Goal: Task Accomplishment & Management: Manage account settings

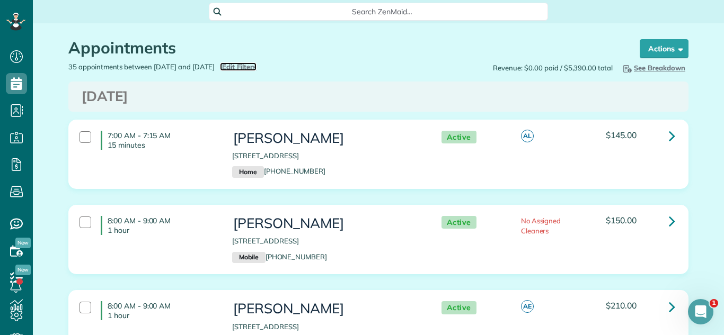
click at [256, 67] on span "Edit Filters" at bounding box center [239, 67] width 34 height 8
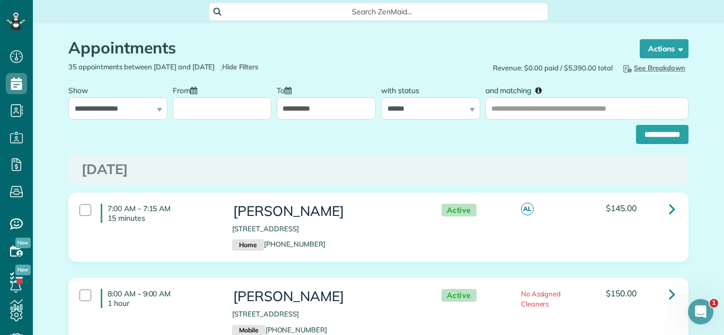
click at [206, 106] on input "From" at bounding box center [222, 109] width 99 height 22
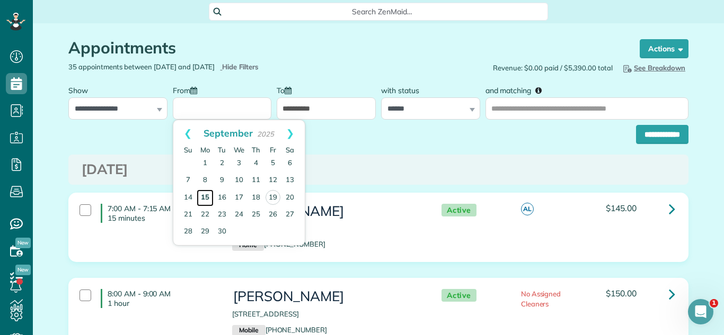
click at [204, 201] on link "15" at bounding box center [205, 198] width 17 height 17
type input "**********"
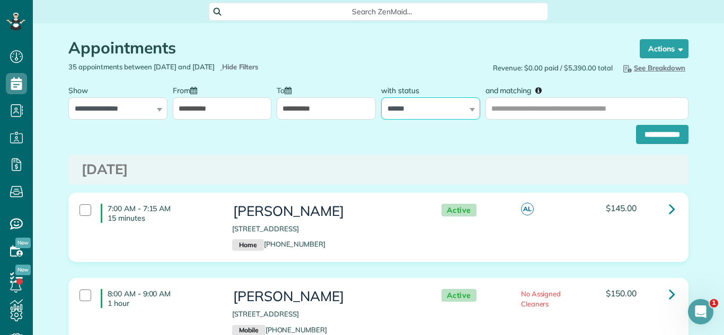
drag, startPoint x: 435, startPoint y: 111, endPoint x: 433, endPoint y: 119, distance: 7.6
click at [435, 111] on select "**********" at bounding box center [430, 109] width 99 height 22
select select
click at [381, 98] on select "**********" at bounding box center [430, 109] width 99 height 22
drag, startPoint x: 648, startPoint y: 136, endPoint x: 455, endPoint y: 2, distance: 234.9
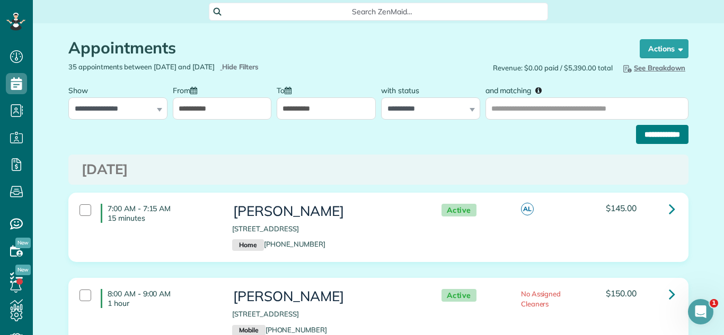
click at [647, 135] on input "**********" at bounding box center [662, 134] width 52 height 19
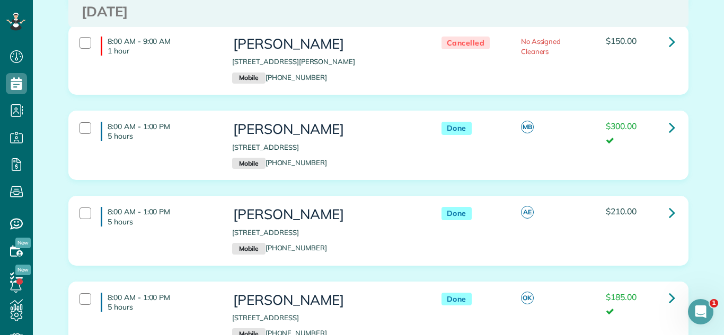
scroll to position [272, 0]
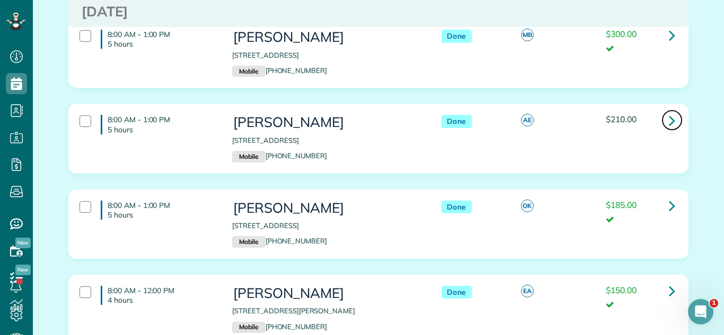
click at [669, 128] on icon at bounding box center [672, 120] width 6 height 19
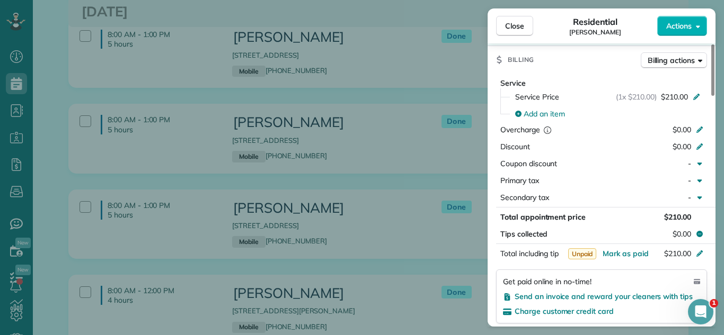
scroll to position [482, 0]
click at [631, 249] on span "Mark as paid" at bounding box center [626, 254] width 46 height 10
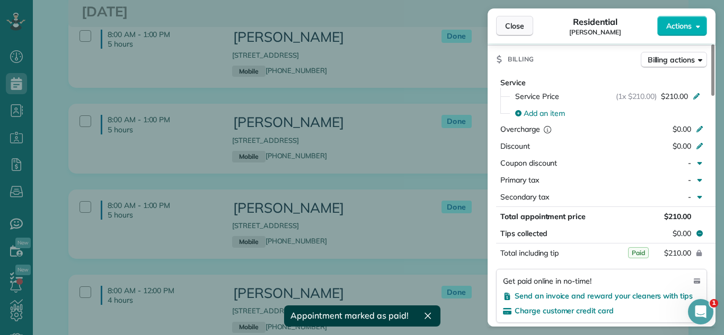
click at [506, 24] on span "Close" at bounding box center [514, 26] width 19 height 11
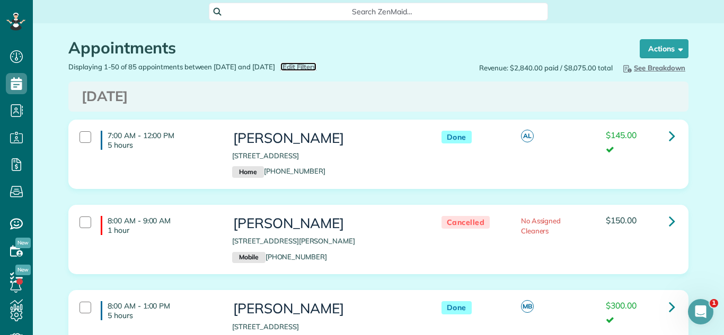
click at [317, 65] on span "Edit Filters" at bounding box center [299, 67] width 34 height 8
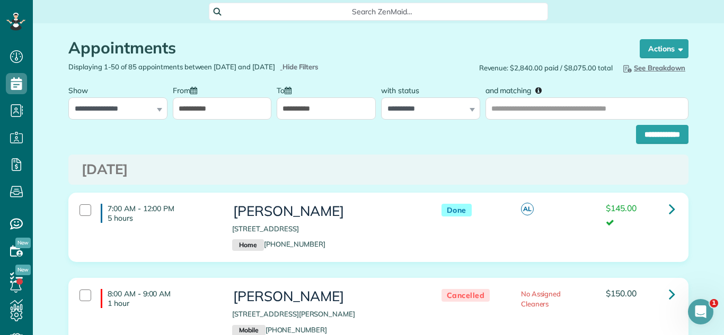
click at [250, 116] on input "**********" at bounding box center [222, 109] width 99 height 22
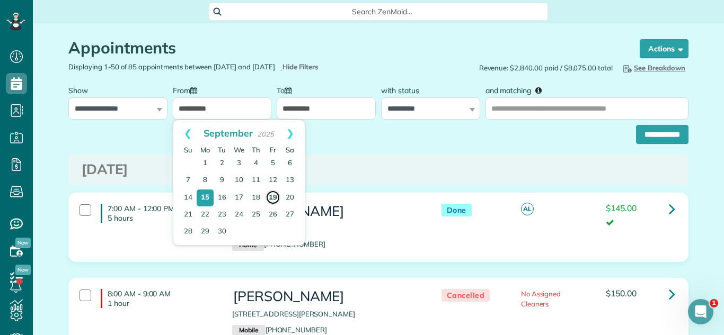
click at [275, 198] on link "19" at bounding box center [273, 197] width 15 height 15
type input "**********"
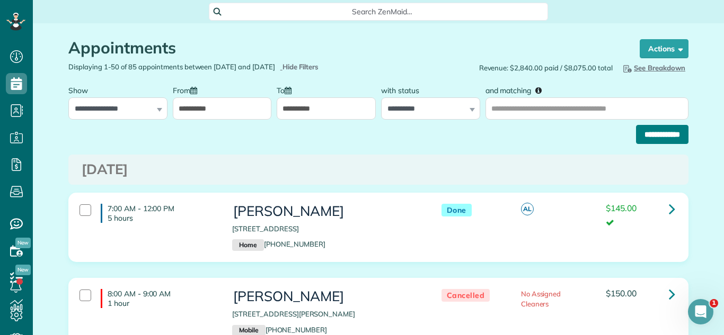
click at [661, 136] on input "**********" at bounding box center [662, 134] width 52 height 19
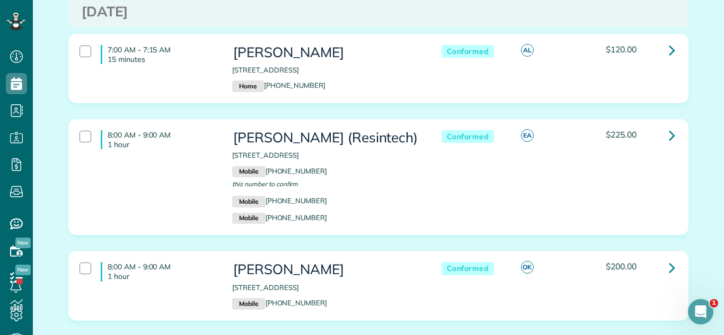
scroll to position [103, 0]
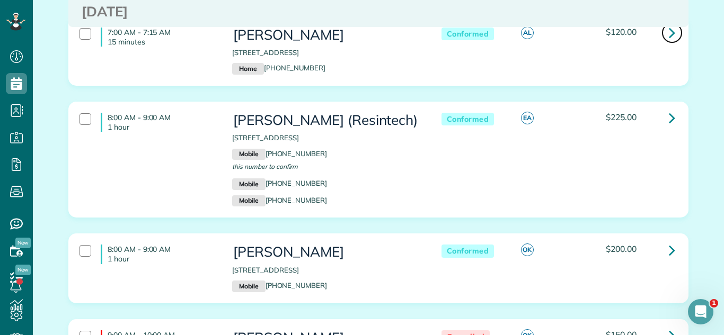
click at [671, 34] on icon at bounding box center [672, 32] width 6 height 19
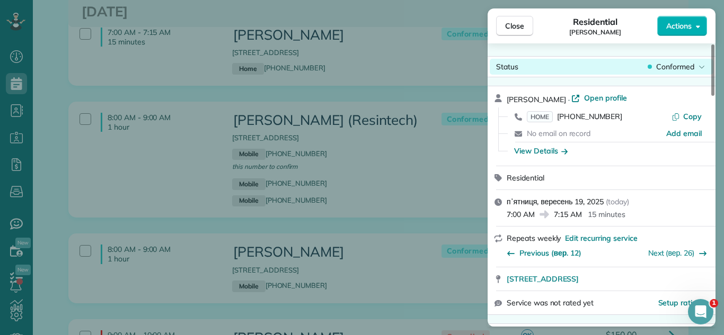
click at [674, 59] on div "Status Conformed" at bounding box center [602, 67] width 224 height 16
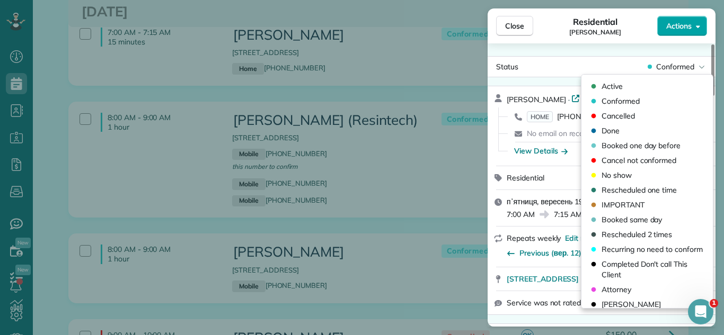
click at [668, 24] on span "Actions" at bounding box center [678, 26] width 25 height 11
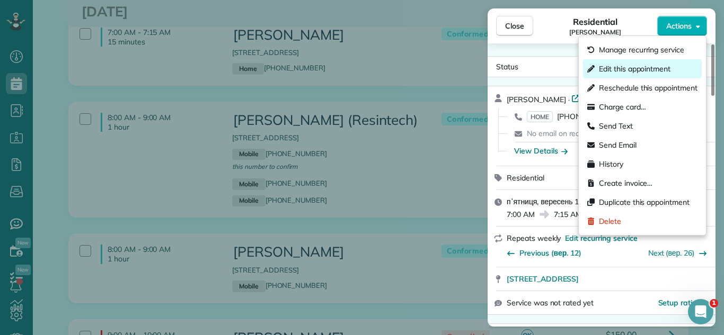
click at [616, 67] on span "Edit this appointment" at bounding box center [635, 69] width 72 height 11
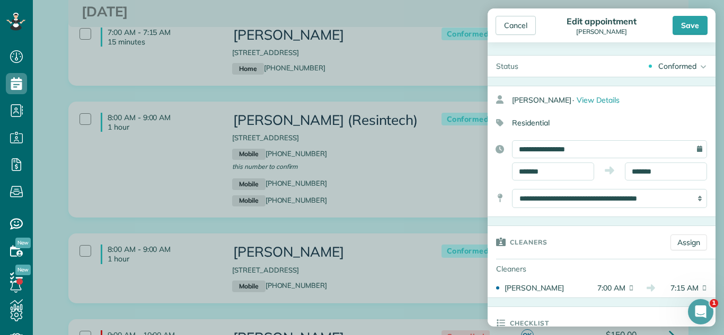
click at [692, 65] on div "Conformed" at bounding box center [677, 66] width 38 height 11
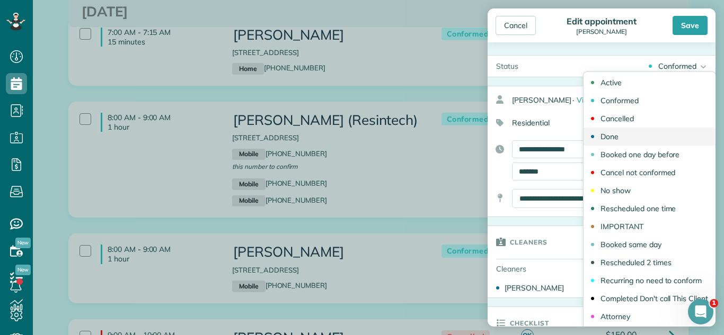
click at [626, 141] on link "Done" at bounding box center [649, 137] width 132 height 18
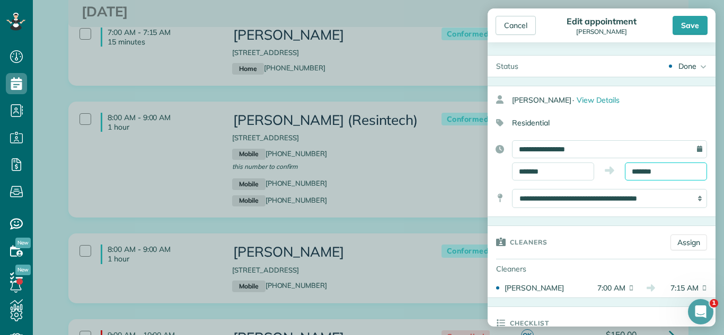
click at [676, 178] on body "Dashboard Scheduling Calendar View List View Dispatch View - Weekly scheduling …" at bounding box center [362, 167] width 724 height 335
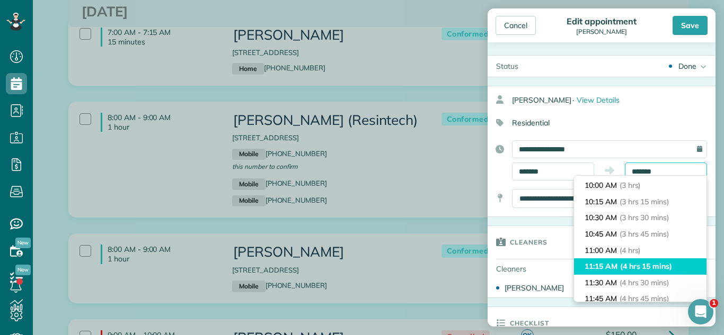
scroll to position [198, 0]
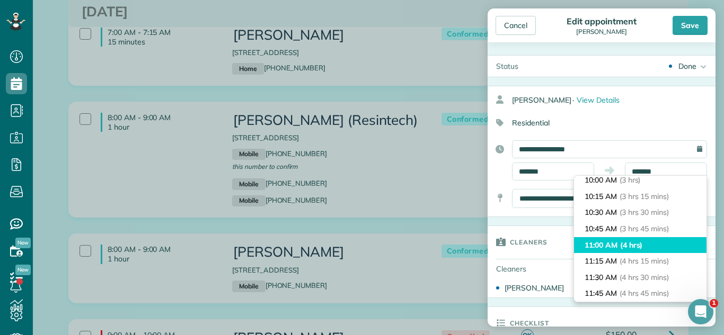
type input "********"
click at [656, 245] on li "11:00 AM (4 hrs)" at bounding box center [640, 245] width 132 height 16
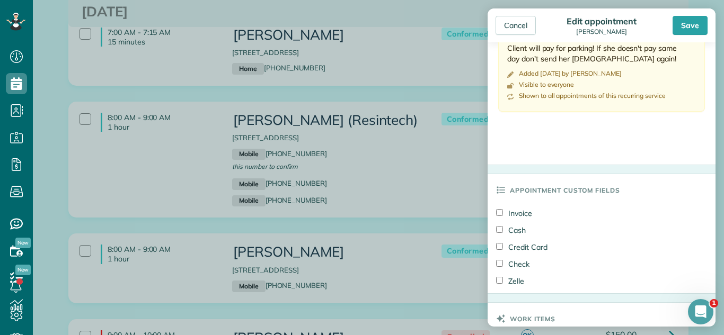
scroll to position [613, 0]
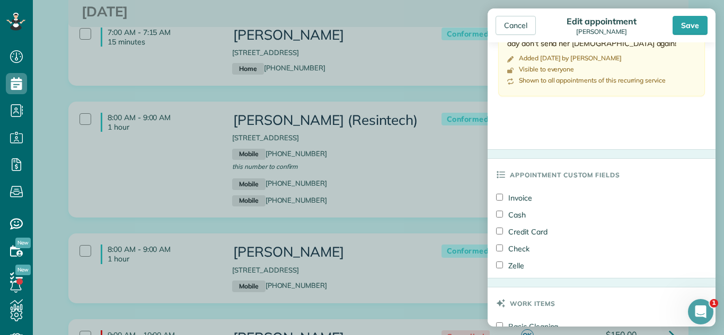
click at [520, 232] on label "Credit Card" at bounding box center [521, 232] width 51 height 11
click at [519, 232] on label "Credit Card" at bounding box center [521, 232] width 51 height 11
click at [513, 249] on label "Check" at bounding box center [512, 249] width 33 height 11
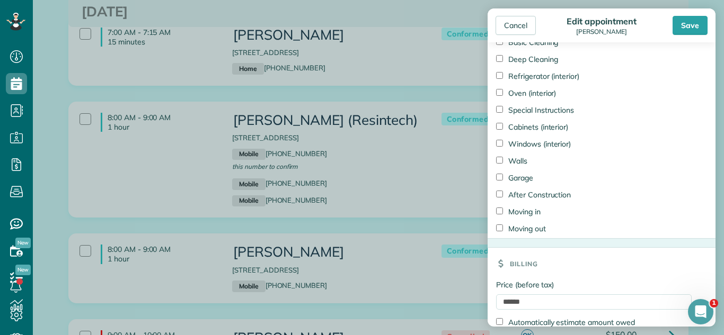
scroll to position [962, 0]
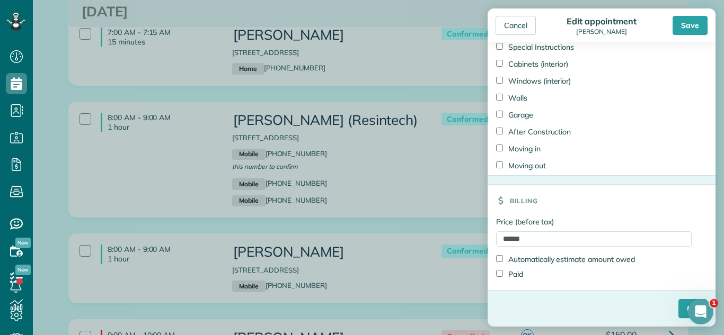
click at [506, 276] on label "Paid" at bounding box center [509, 274] width 27 height 11
click at [679, 311] on input "****" at bounding box center [692, 308] width 29 height 19
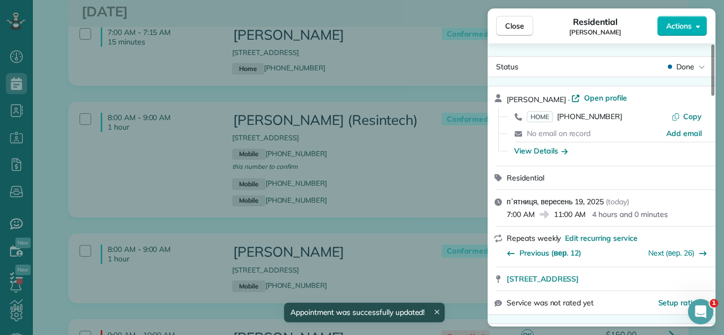
click at [457, 92] on div "Close Residential Carol Bunch Actions Status Done Carol Bunch · Open profile HO…" at bounding box center [362, 167] width 724 height 335
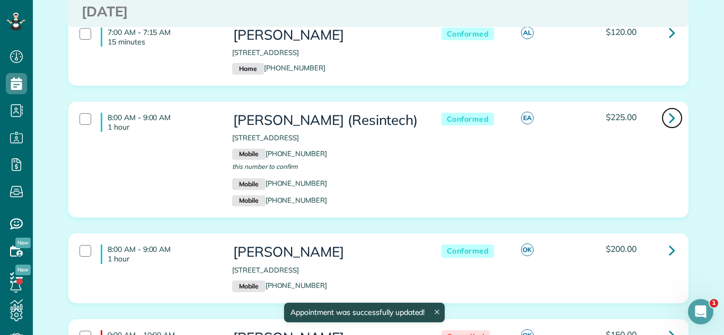
click at [670, 110] on icon at bounding box center [672, 118] width 6 height 19
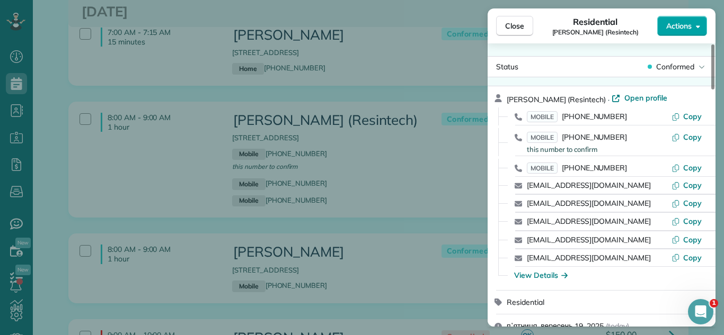
click at [676, 31] on button "Actions" at bounding box center [682, 26] width 50 height 20
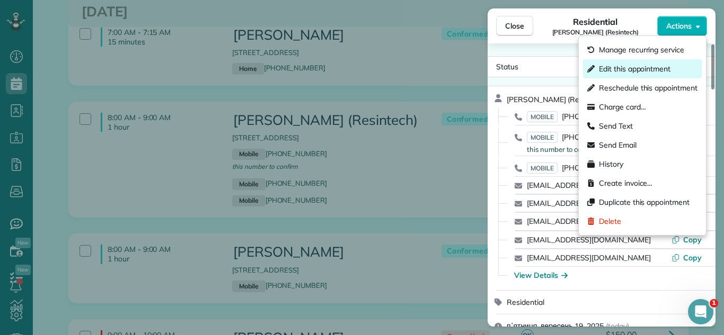
click at [624, 66] on span "Edit this appointment" at bounding box center [635, 69] width 72 height 11
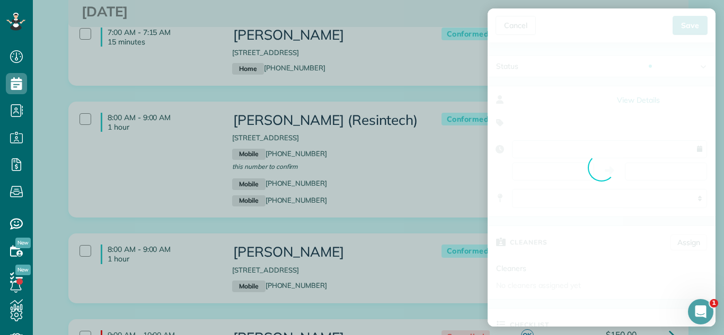
type input "**********"
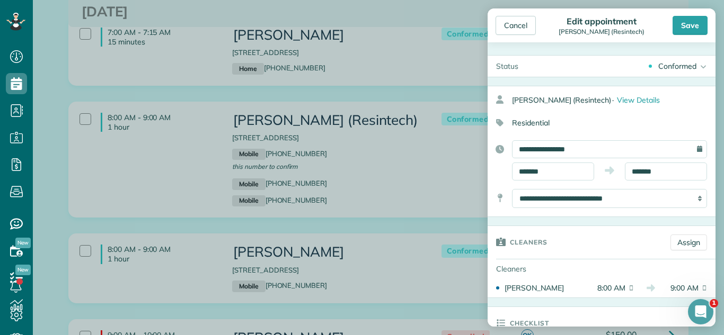
click at [670, 70] on div "Conformed" at bounding box center [677, 66] width 38 height 11
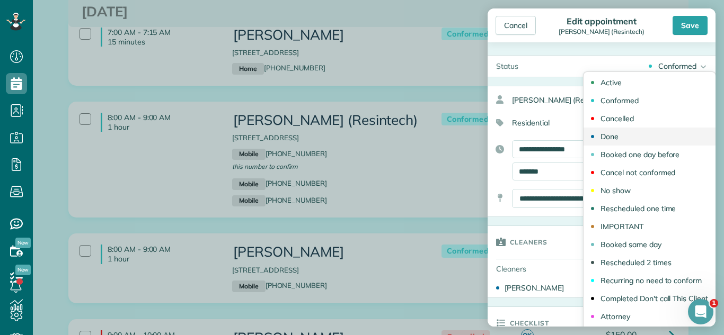
click at [625, 135] on link "Done" at bounding box center [649, 137] width 132 height 18
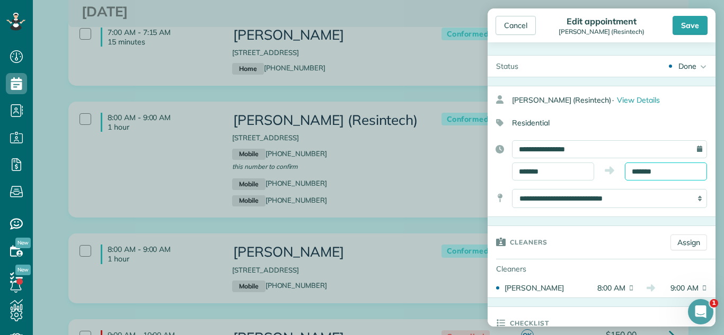
click at [653, 179] on body "Dashboard Scheduling Calendar View List View Dispatch View - Weekly scheduling …" at bounding box center [362, 167] width 724 height 335
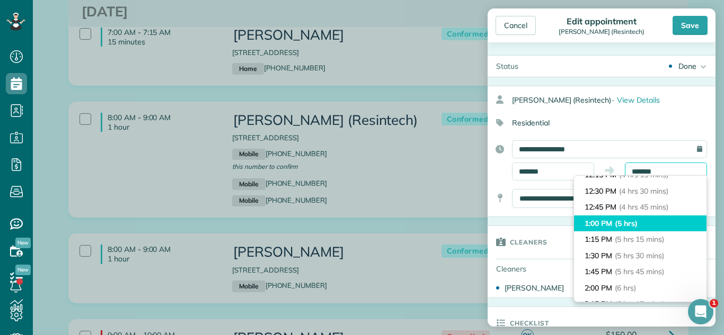
scroll to position [285, 0]
type input "*******"
click at [653, 228] on li "1:00 PM (5 hrs)" at bounding box center [640, 223] width 132 height 16
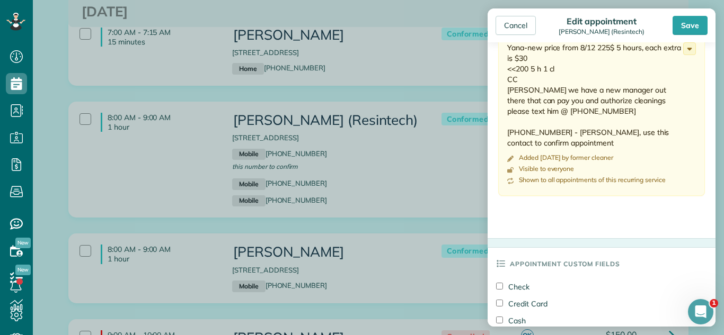
scroll to position [597, 0]
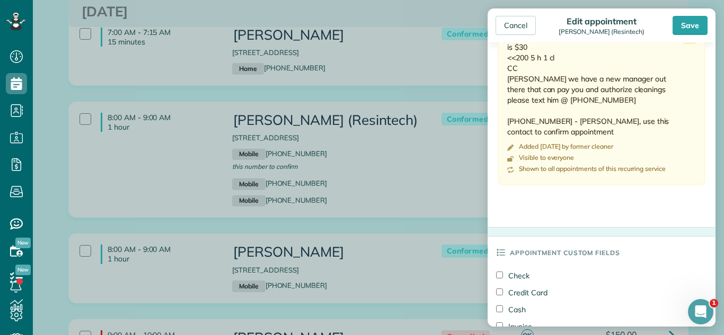
click at [505, 292] on label "Credit Card" at bounding box center [521, 293] width 51 height 11
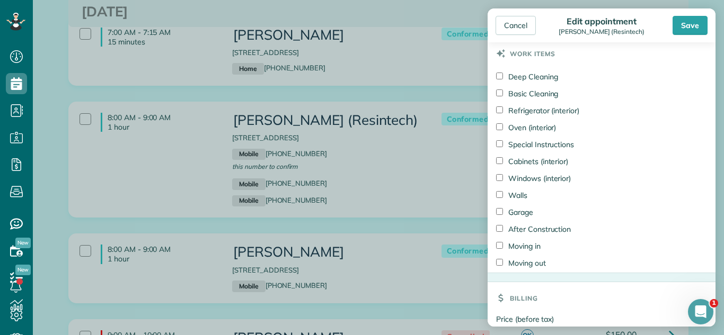
scroll to position [917, 0]
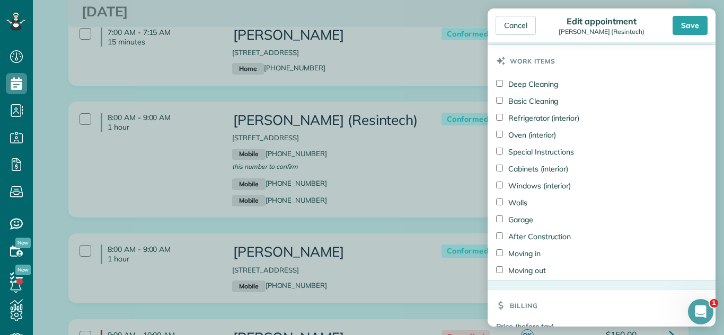
click at [679, 11] on div "Cancel Edit appointment Mr. Jay (Resintech) Save" at bounding box center [602, 25] width 228 height 34
click at [680, 23] on div "Save" at bounding box center [690, 25] width 35 height 19
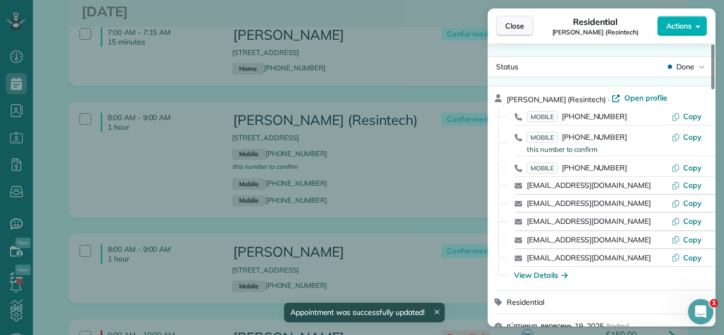
click at [502, 22] on button "Close" at bounding box center [514, 26] width 37 height 20
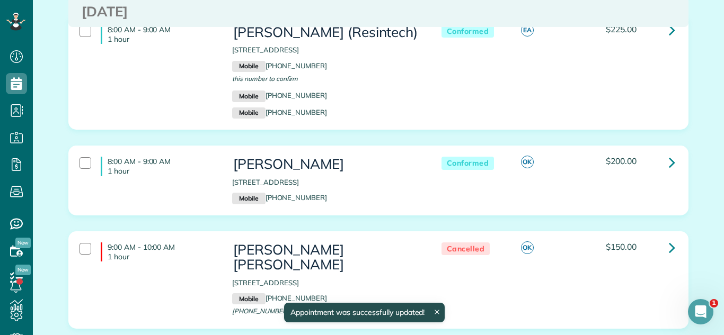
scroll to position [221, 0]
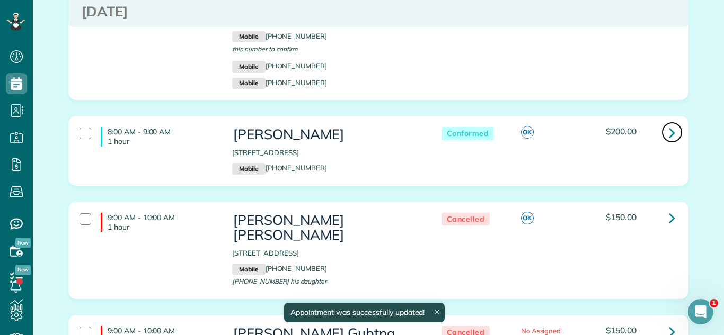
click at [670, 128] on icon at bounding box center [672, 132] width 6 height 19
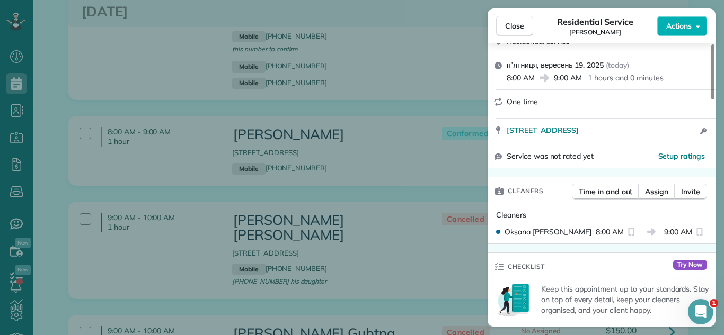
scroll to position [212, 0]
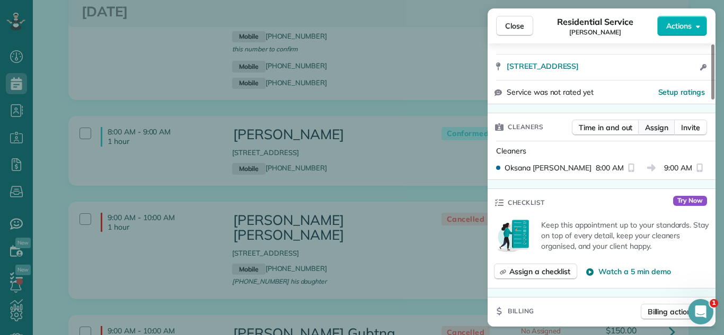
click at [657, 122] on span "Assign" at bounding box center [656, 127] width 23 height 11
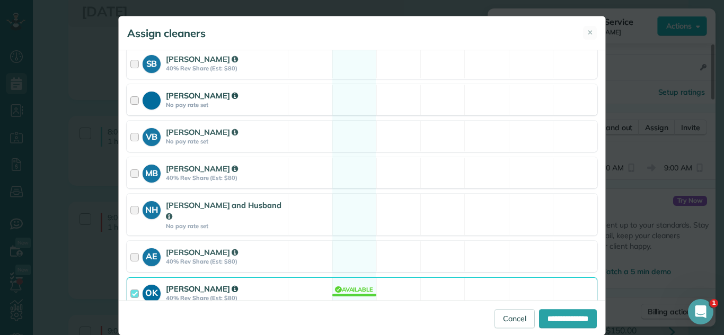
scroll to position [347, 0]
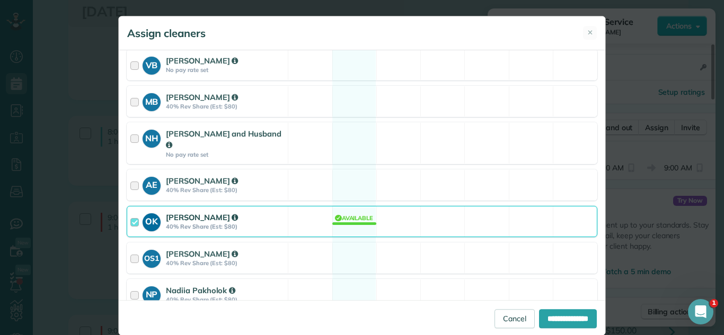
click at [307, 209] on div "OK Oksana Karpenko 40% Rev Share (Est: $80) Available" at bounding box center [362, 221] width 471 height 31
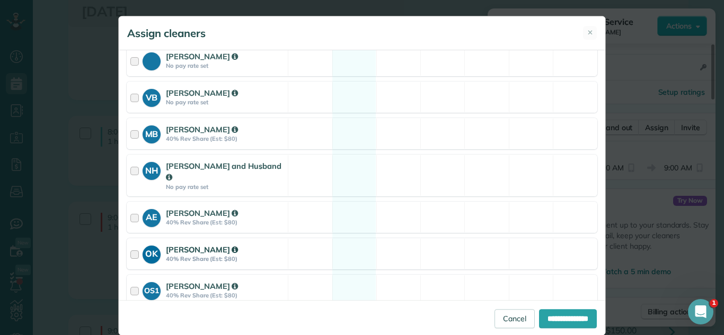
scroll to position [312, 0]
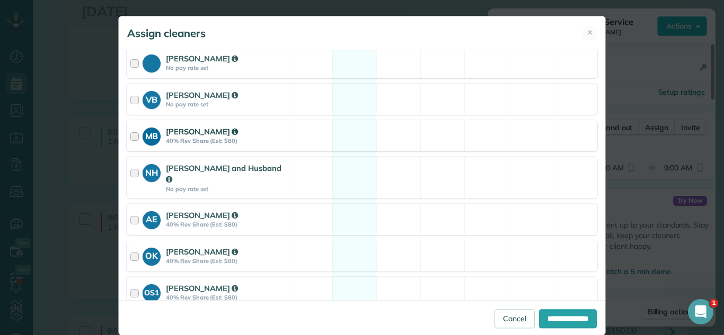
click at [347, 130] on div "MB Matilde Benitez 40% Rev Share (Est: $80) Available" at bounding box center [362, 135] width 471 height 31
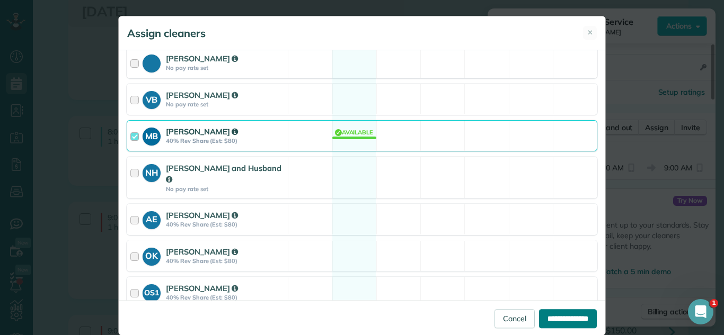
click at [556, 318] on input "**********" at bounding box center [568, 318] width 58 height 19
type input "**********"
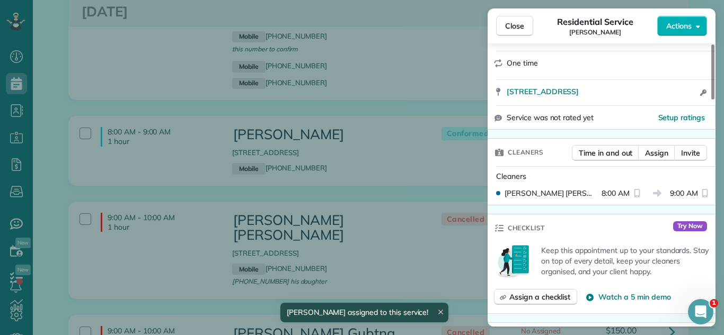
scroll to position [188, 0]
drag, startPoint x: 509, startPoint y: 296, endPoint x: 446, endPoint y: 300, distance: 63.2
click at [500, 298] on div "Keep this appointment up to your standards. Stay on top of every detail, keep y…" at bounding box center [602, 277] width 228 height 72
click at [446, 300] on div "Close Residential Service Aaron McGowan Actions Status Conformed Aaron McGowan …" at bounding box center [362, 167] width 724 height 335
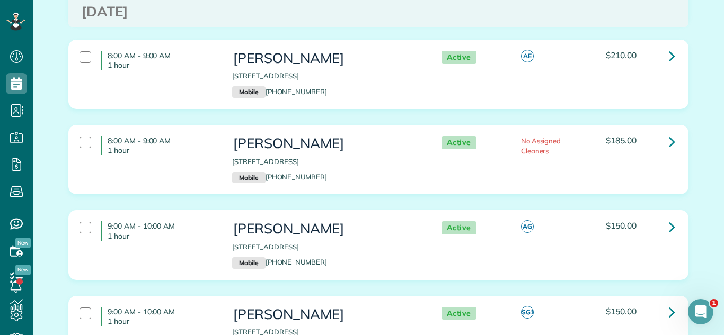
scroll to position [1311, 0]
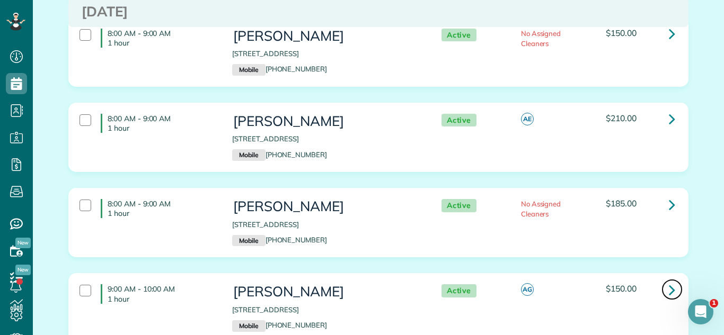
click at [675, 281] on icon at bounding box center [672, 290] width 6 height 19
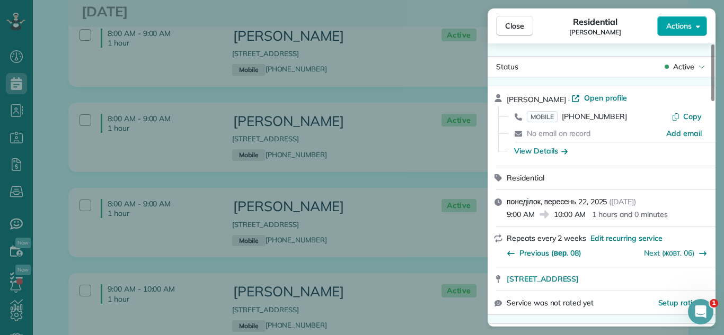
click at [671, 29] on span "Actions" at bounding box center [678, 26] width 25 height 11
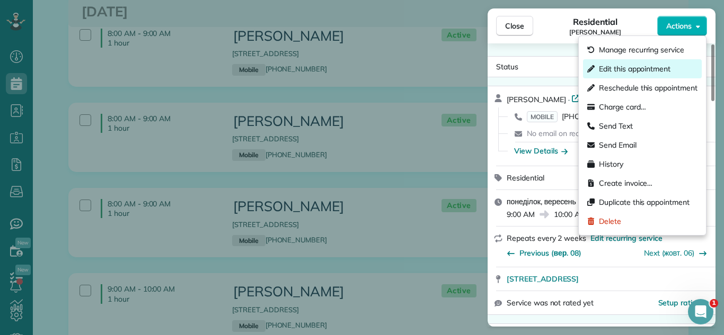
click at [647, 70] on span "Edit this appointment" at bounding box center [635, 69] width 72 height 11
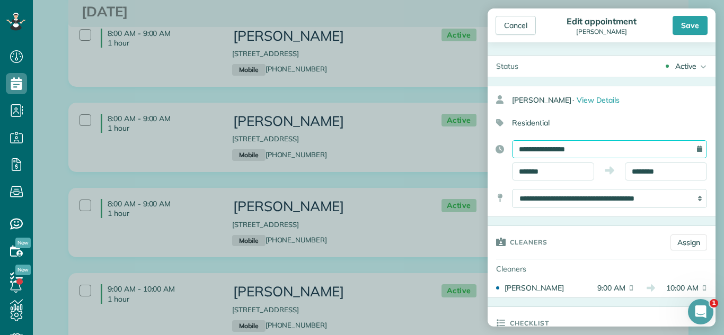
click at [574, 149] on input "**********" at bounding box center [609, 149] width 195 height 18
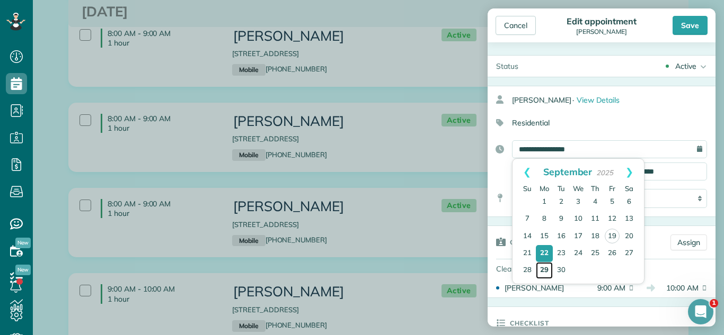
click at [543, 272] on link "29" at bounding box center [544, 270] width 17 height 17
type input "**********"
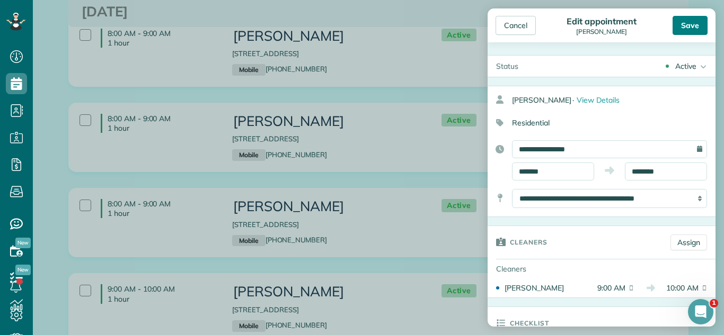
click at [690, 19] on div "Save" at bounding box center [690, 25] width 35 height 19
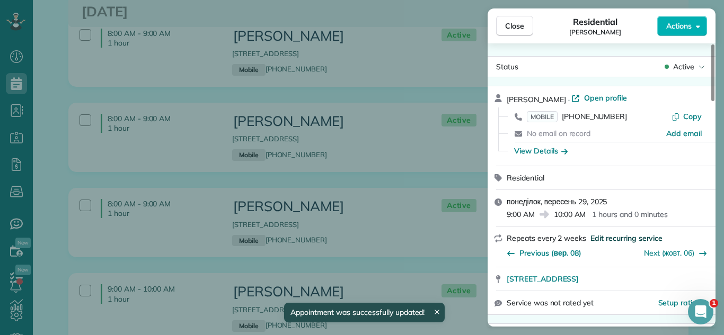
click at [628, 238] on span "Edit recurring service" at bounding box center [626, 238] width 72 height 11
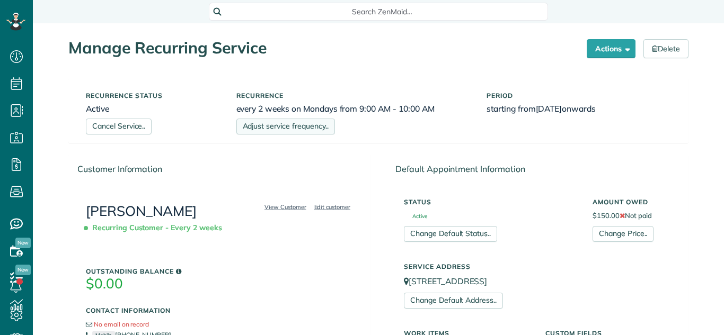
click at [325, 129] on link "Adjust service frequency.." at bounding box center [285, 127] width 99 height 16
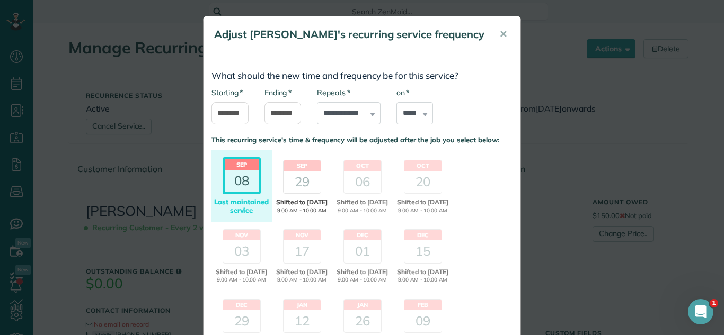
click at [306, 169] on header "Sep" at bounding box center [302, 166] width 37 height 11
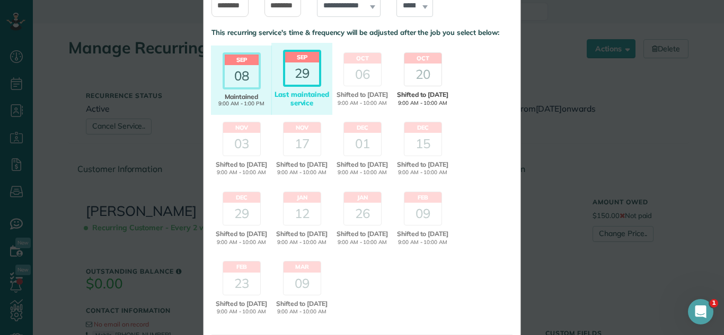
scroll to position [198, 0]
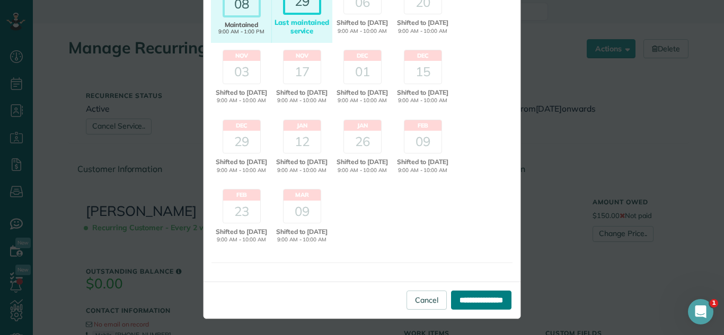
click at [493, 297] on input "**********" at bounding box center [481, 300] width 60 height 19
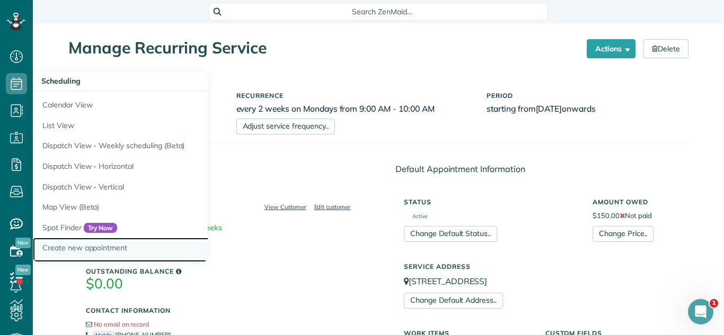
click at [110, 254] on link "Create new appointment" at bounding box center [165, 250] width 265 height 24
click at [114, 247] on link "Create new appointment" at bounding box center [165, 250] width 265 height 24
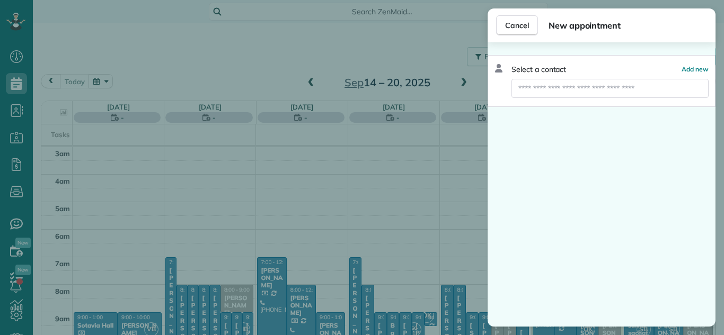
scroll to position [111, 0]
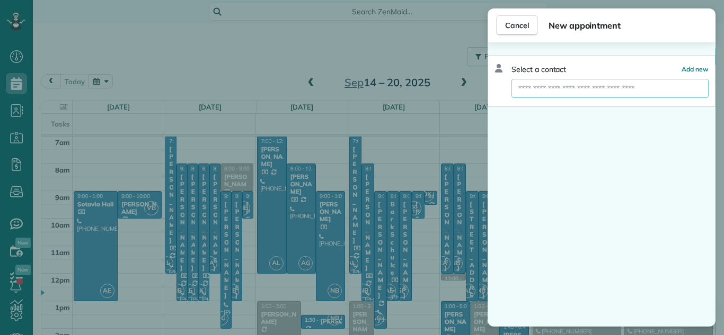
click at [552, 89] on input "text" at bounding box center [609, 88] width 197 height 19
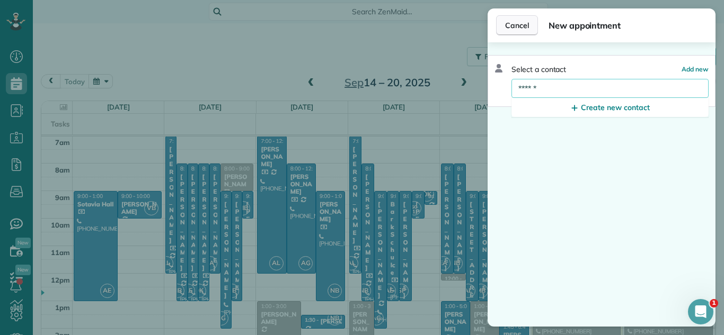
type input "******"
click at [527, 32] on button "Cancel" at bounding box center [517, 25] width 42 height 20
